Goal: Task Accomplishment & Management: Manage account settings

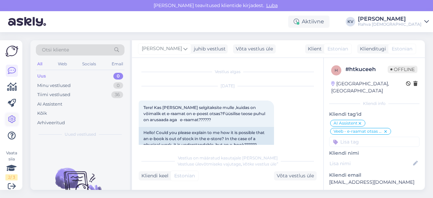
scroll to position [137, 0]
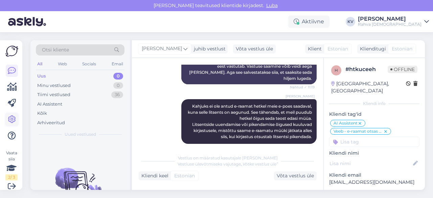
click at [15, 115] on icon at bounding box center [12, 119] width 8 height 8
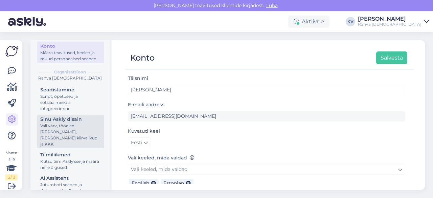
scroll to position [34, 0]
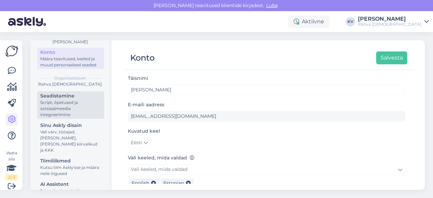
click at [60, 99] on div "Seadistamine" at bounding box center [70, 95] width 61 height 7
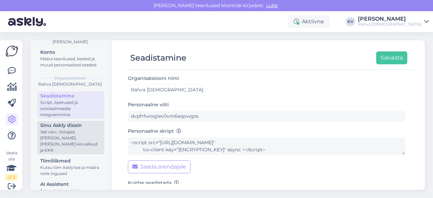
click at [54, 143] on div "Vali värv, tööajad, [PERSON_NAME], [PERSON_NAME] kiirvalikud ja KKK" at bounding box center [70, 141] width 61 height 24
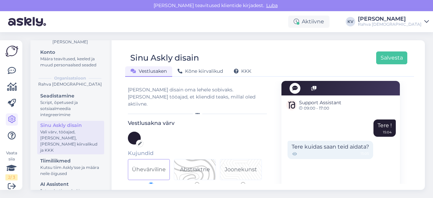
click at [249, 64] on div "Vestlusaken Kõne kiirvalikud KKK" at bounding box center [266, 70] width 282 height 12
click at [245, 69] on span "KKK" at bounding box center [243, 71] width 18 height 6
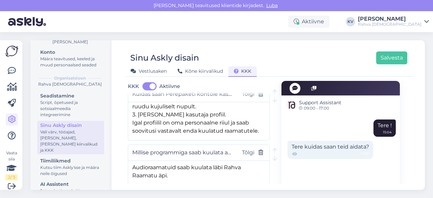
scroll to position [2511, 0]
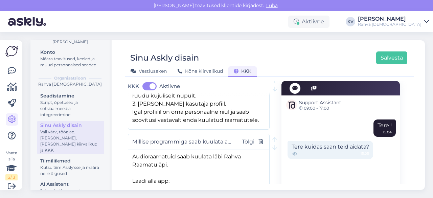
click at [182, 150] on textarea "Audioraamatuid saab kuulata läbi Rahva Raamatu äpi. Laadi alla äpp: iOS [URL][D…" at bounding box center [198, 167] width 141 height 35
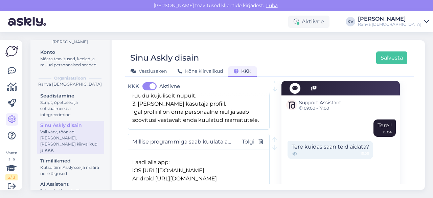
scroll to position [34, 0]
drag, startPoint x: 141, startPoint y: 136, endPoint x: 130, endPoint y: 136, distance: 10.8
click at [130, 150] on textarea "Audioraamatuid saab kuulata läbi Rahva Raamatu äpi. Laadi alla äpp: iOS [URL][D…" at bounding box center [198, 167] width 141 height 35
click at [147, 150] on textarea "Audioraamatuid saab kuulata läbi Rahva Raamatu äpi. Laadi alla äpp: App store […" at bounding box center [198, 167] width 141 height 35
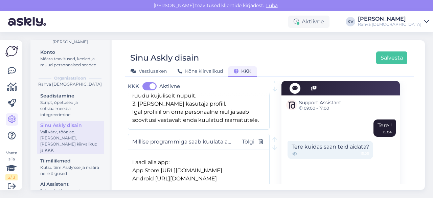
drag, startPoint x: 153, startPoint y: 144, endPoint x: 131, endPoint y: 145, distance: 22.3
click at [131, 150] on textarea "Audioraamatuid saab kuulata läbi Rahva Raamatu äpi. Laadi alla äpp: App Store […" at bounding box center [198, 167] width 141 height 35
type textarea "Audioraamatuid saab kuulata läbi Rahva Raamatu äpi. Laadi alla äpp: App Store […"
click at [387, 57] on button "Salvesta" at bounding box center [391, 57] width 31 height 13
